Goal: Find specific page/section: Find specific page/section

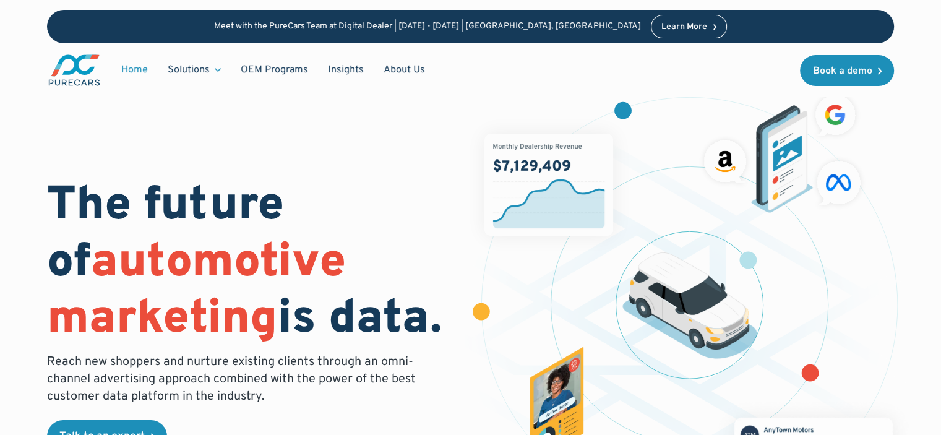
scroll to position [62, 0]
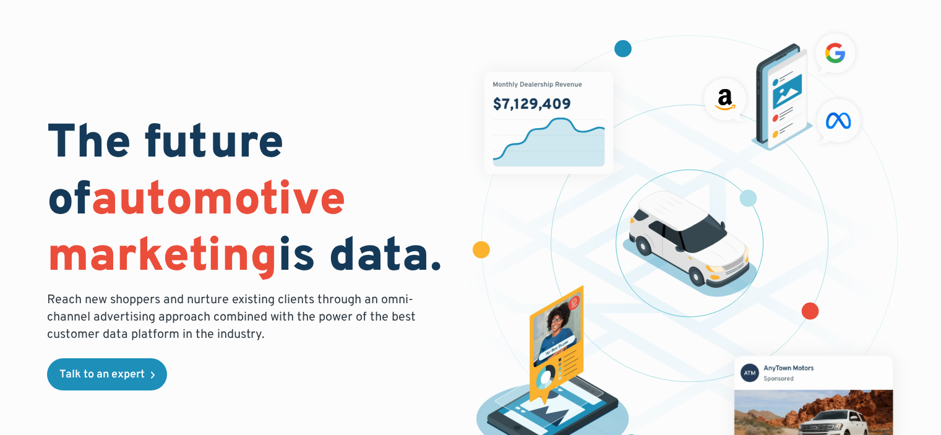
drag, startPoint x: 450, startPoint y: 202, endPoint x: 452, endPoint y: 191, distance: 11.2
click at [450, 202] on h1 "The future of automotive marketing is data." at bounding box center [251, 202] width 408 height 170
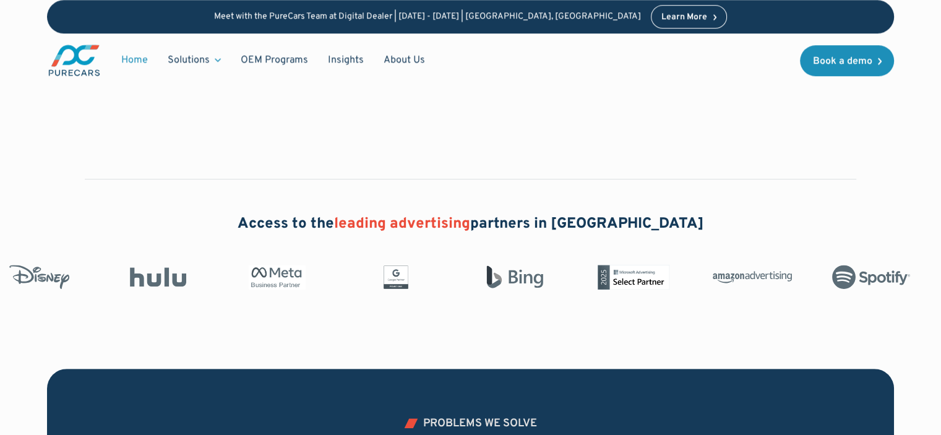
scroll to position [0, 0]
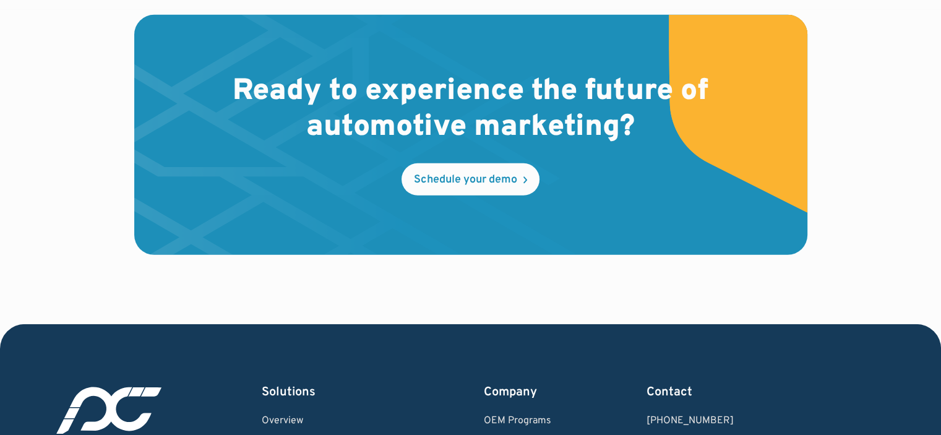
scroll to position [3338, 0]
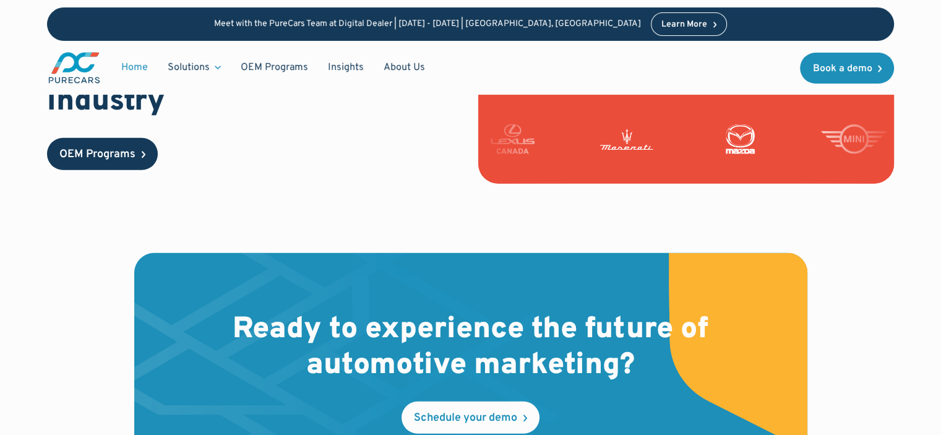
click at [120, 149] on div "OEM Programs" at bounding box center [97, 154] width 76 height 11
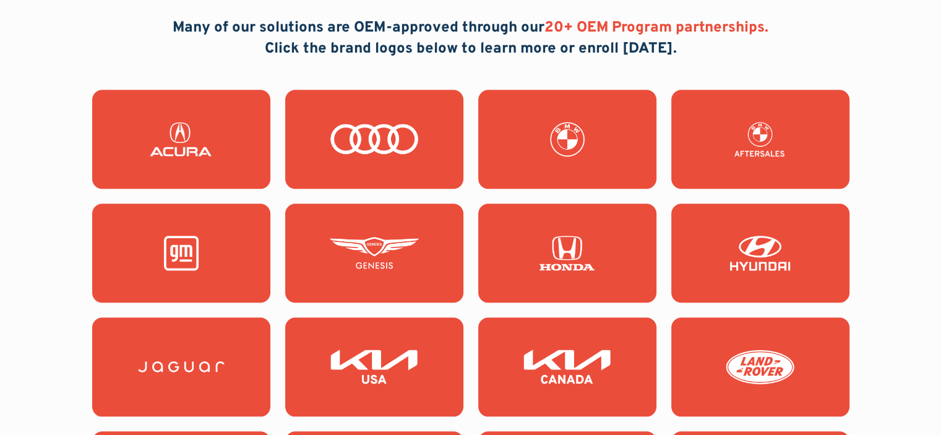
scroll to position [1175, 0]
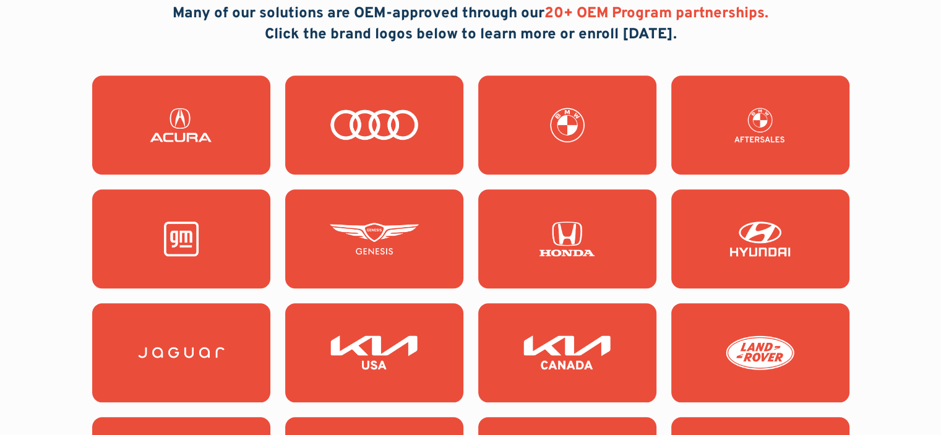
click at [415, 131] on img at bounding box center [374, 125] width 89 height 35
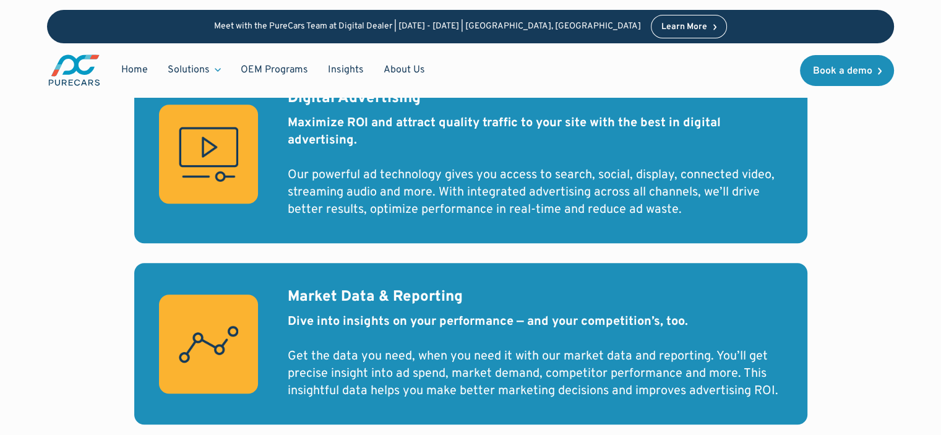
scroll to position [1237, 0]
